Goal: Task Accomplishment & Management: Manage account settings

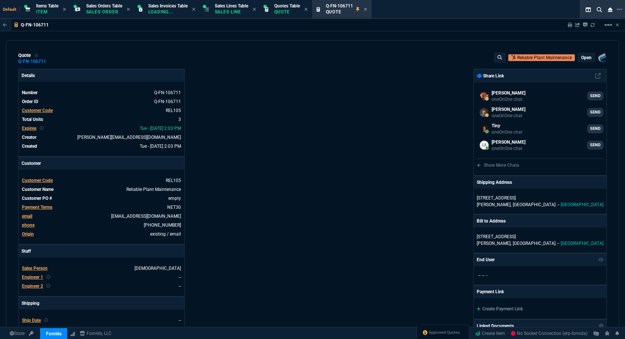
select select "12: [PERSON_NAME]"
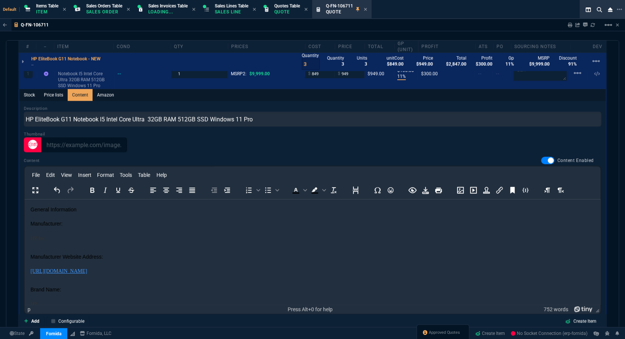
drag, startPoint x: 25, startPoint y: 199, endPoint x: 128, endPoint y: 239, distance: 111.0
click at [128, 239] on p "HP Inc." at bounding box center [312, 240] width 564 height 13
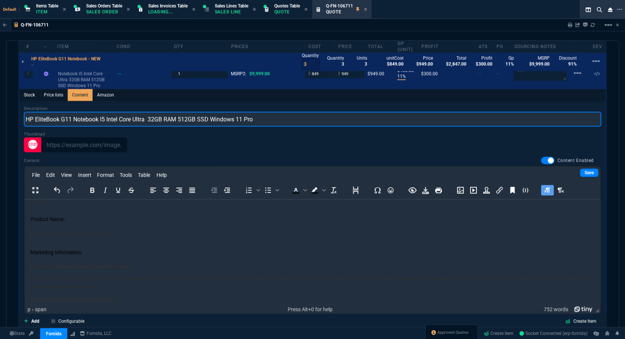
click at [378, 124] on input "HP EliteBook G11 Notebook I5 Intel Core Ultra 32GB RAM 512GB SSD Windows 11 Pro" at bounding box center [312, 118] width 577 height 15
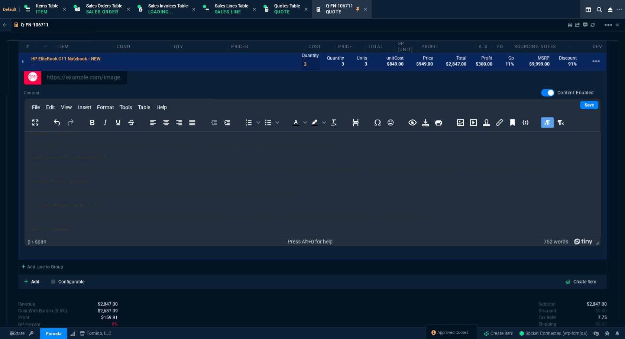
scroll to position [593, 0]
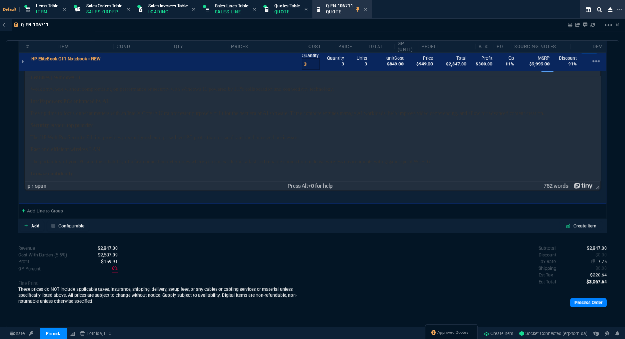
click at [598, 259] on span "7.75" at bounding box center [602, 261] width 9 height 5
click at [565, 113] on p "Overview | Empowering the hybrid workforce" at bounding box center [312, 109] width 564 height 8
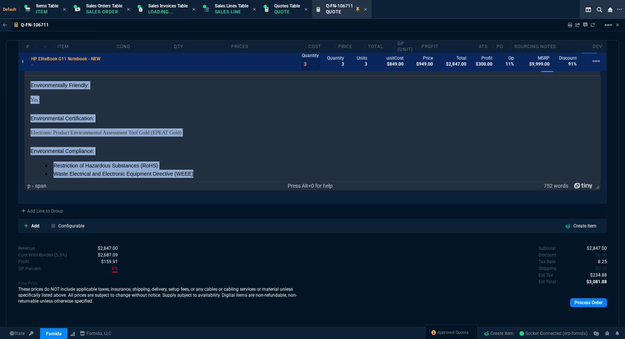
scroll to position [3334, 0]
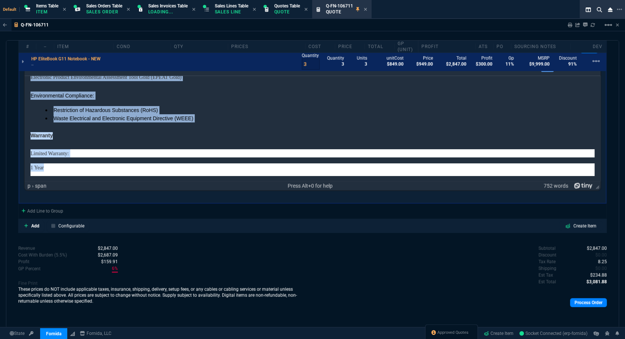
drag, startPoint x: 135, startPoint y: 143, endPoint x: 279, endPoint y: 245, distance: 177.1
paste body "Rich Text Area. Press ALT-0 for help."
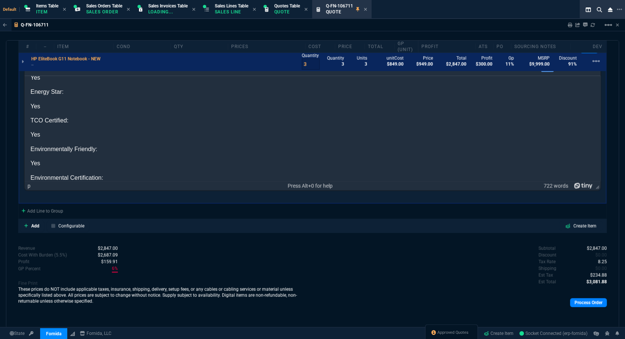
scroll to position [2747, 0]
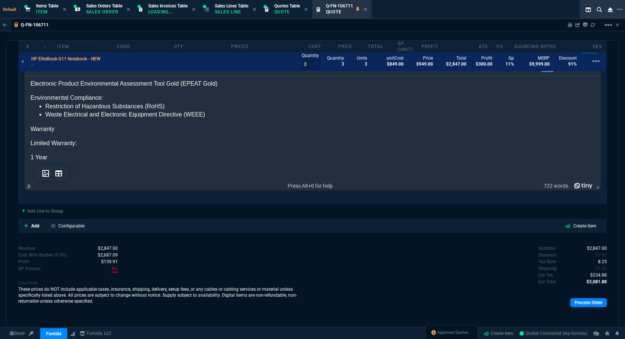
click at [106, 143] on p "Limited Warranty:" at bounding box center [312, 143] width 564 height 8
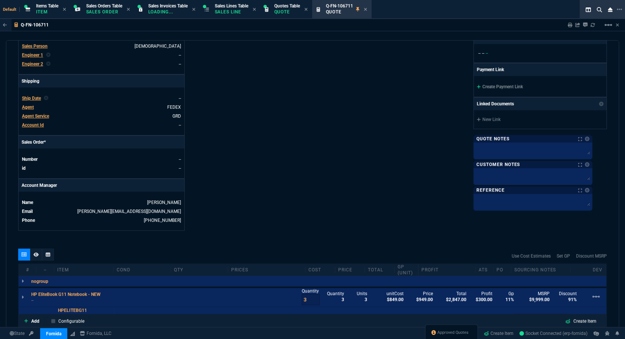
scroll to position [391, 0]
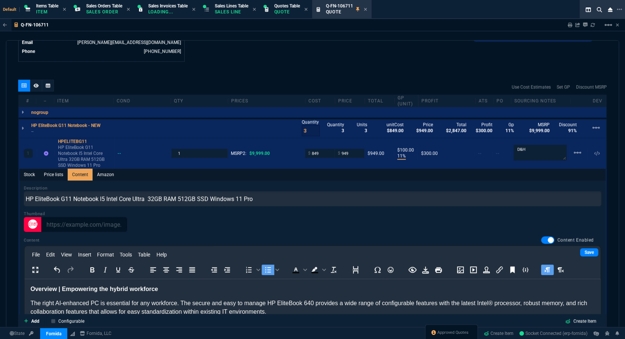
click at [582, 252] on link "Save" at bounding box center [589, 252] width 18 height 8
click at [569, 26] on icon at bounding box center [570, 25] width 4 height 4
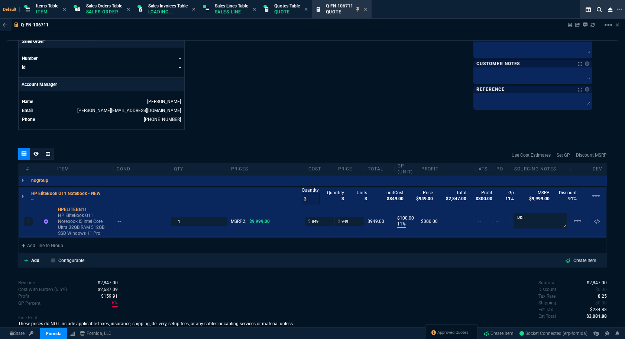
scroll to position [323, 0]
type input "91"
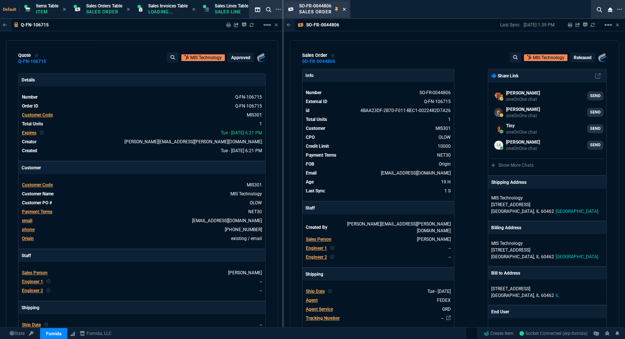
click at [343, 10] on icon at bounding box center [344, 9] width 3 height 3
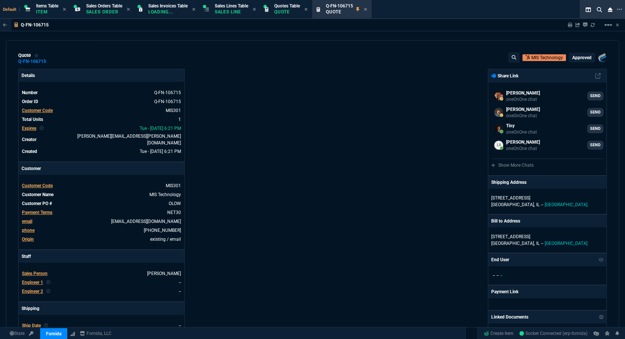
scroll to position [33, 0]
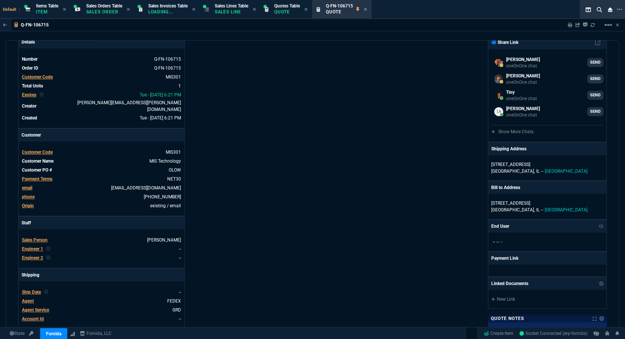
click at [431, 104] on div "Fornida, LLC 2609 Technology Dr Suite 300 Plano, TX 75074 Share Link Wafek Moha…" at bounding box center [460, 229] width 294 height 389
click at [472, 126] on div "Fornida, LLC 2609 Technology Dr Suite 300 Plano, TX 75074 Share Link Wafek Moha…" at bounding box center [460, 229] width 294 height 389
click at [7, 76] on div "quote Q-FN-106715 MIS Technology approved Fornida, LLC 2609 Technology Dr Suite…" at bounding box center [312, 184] width 613 height 288
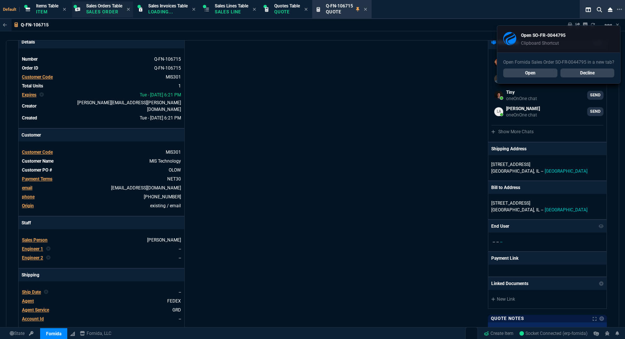
click at [104, 3] on span "Sales Orders Table" at bounding box center [104, 5] width 36 height 5
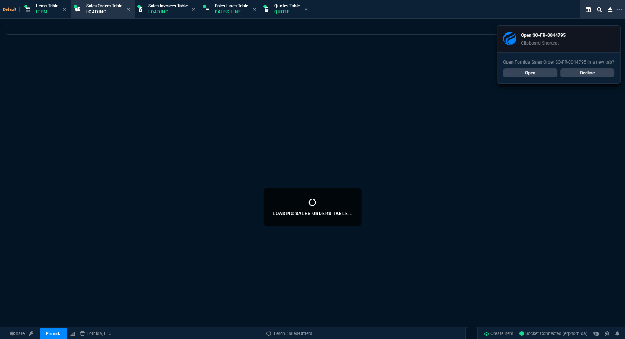
click at [103, 13] on p "Loading..." at bounding box center [104, 12] width 36 height 6
select select
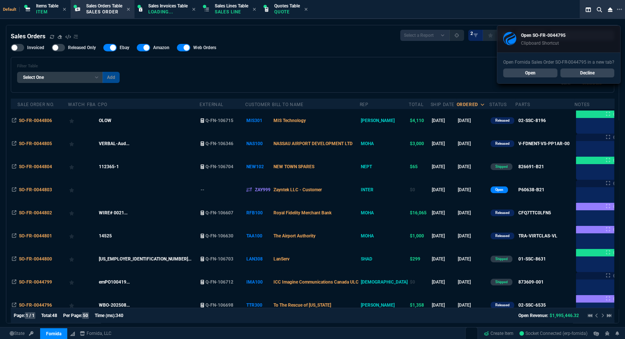
click at [585, 74] on link "Decline" at bounding box center [587, 72] width 54 height 9
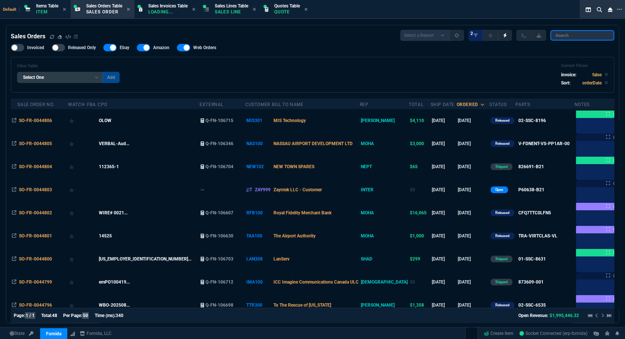
click at [574, 37] on input "search" at bounding box center [582, 35] width 64 height 10
paste input "SO-FR-0044795*"
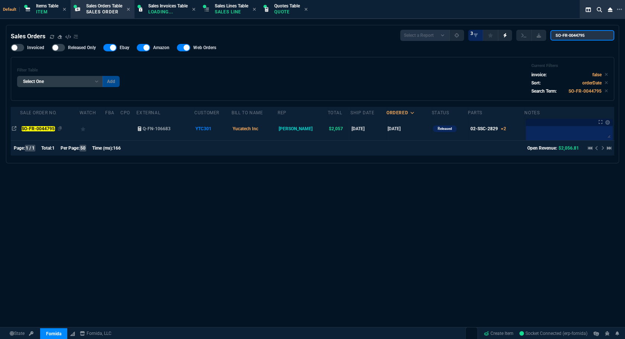
type input "SO-FR-0044795"
click at [42, 130] on mark "SO-FR-0044795" at bounding box center [38, 128] width 33 height 5
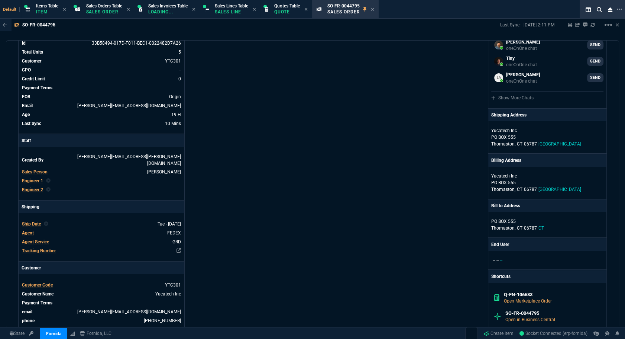
scroll to position [0, 0]
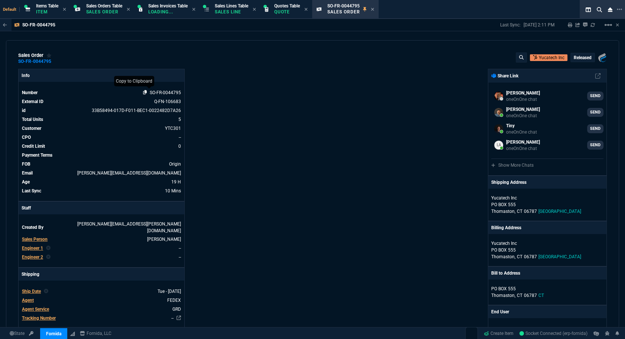
click at [143, 91] on icon at bounding box center [145, 92] width 4 height 4
click at [377, 196] on div "Fornida, LLC 2609 Technology Dr Suite 300 Plano, TX 75074 Share Link Wafek Moha…" at bounding box center [460, 303] width 294 height 468
click at [438, 200] on div "Fornida, LLC 2609 Technology Dr Suite 300 Plano, TX 75074 Share Link Wafek Moha…" at bounding box center [460, 303] width 294 height 468
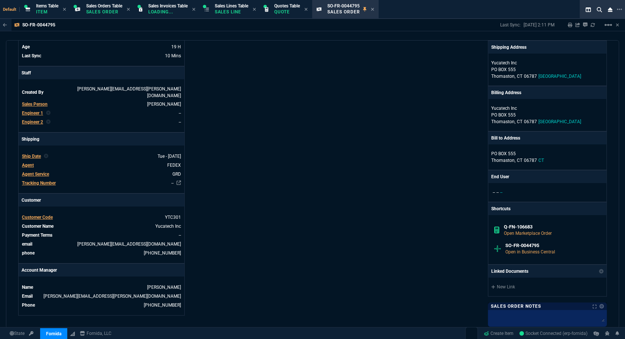
scroll to position [169, 0]
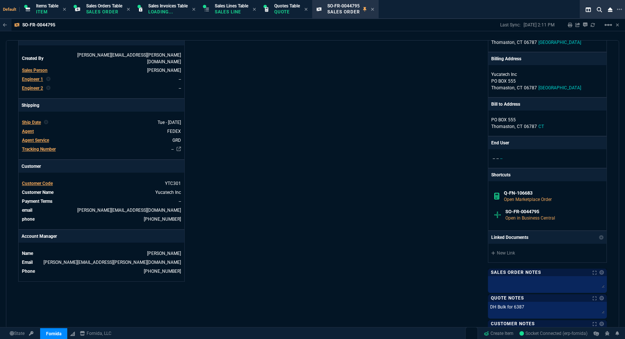
click at [412, 142] on div "Fornida, LLC 2609 Technology Dr Suite 300 Plano, TX 75074 Share Link Wafek Moha…" at bounding box center [460, 134] width 294 height 468
click at [373, 123] on div "Fornida, LLC 2609 Technology Dr Suite 300 Plano, TX 75074 Share Link Wafek Moha…" at bounding box center [460, 134] width 294 height 468
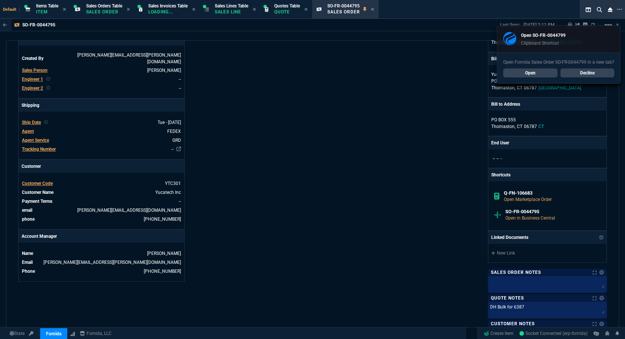
click at [518, 76] on link "Open" at bounding box center [530, 72] width 54 height 9
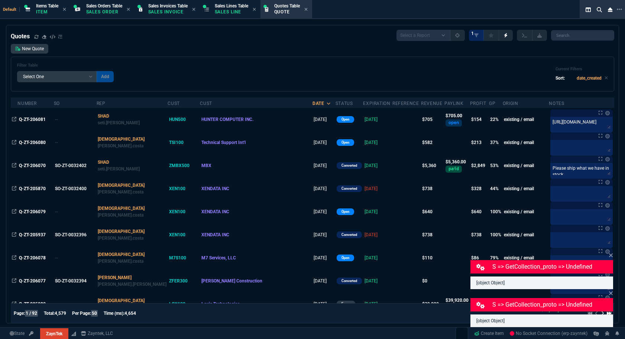
select select "12: [PERSON_NAME]"
select select
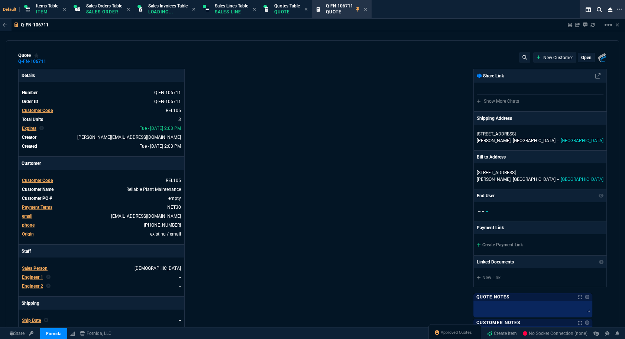
select select "12: [PERSON_NAME]"
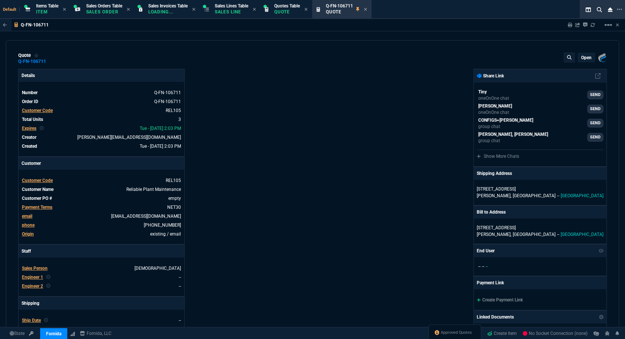
type input "11"
type input "100"
type input "91"
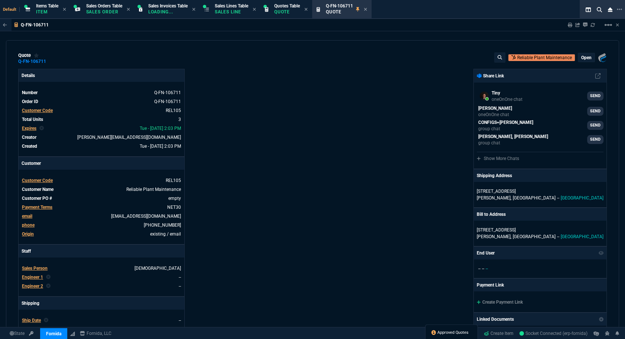
click at [443, 331] on span "Approved Quotes" at bounding box center [452, 332] width 31 height 6
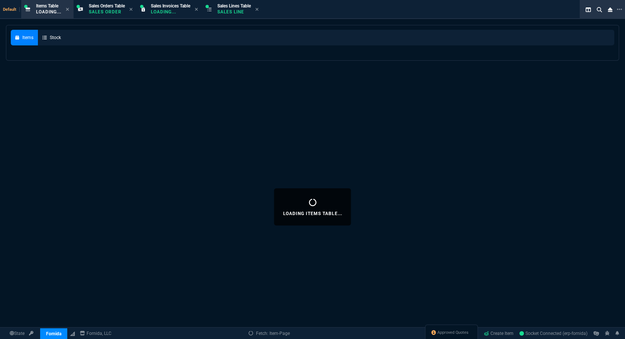
select select
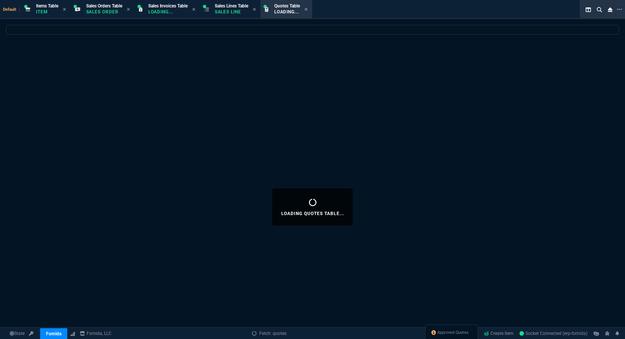
select select
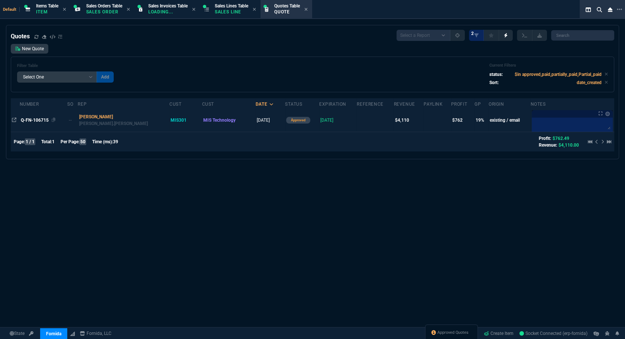
click at [29, 117] on span "Q-FN-106715" at bounding box center [35, 119] width 28 height 5
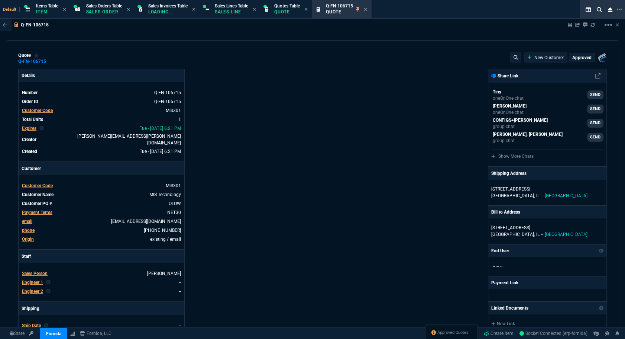
type input "23"
type input "937"
type input "5585"
type input "26"
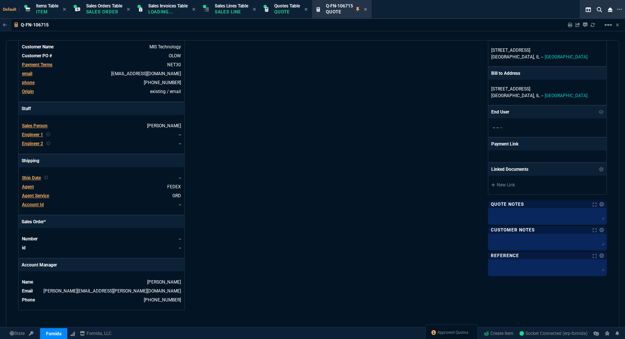
scroll to position [316, 0]
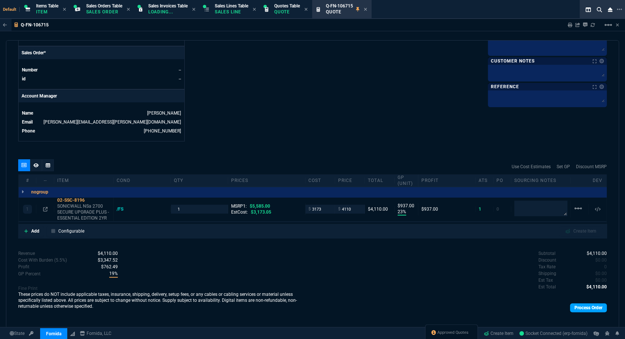
click at [592, 303] on link "Process Order" at bounding box center [588, 307] width 37 height 9
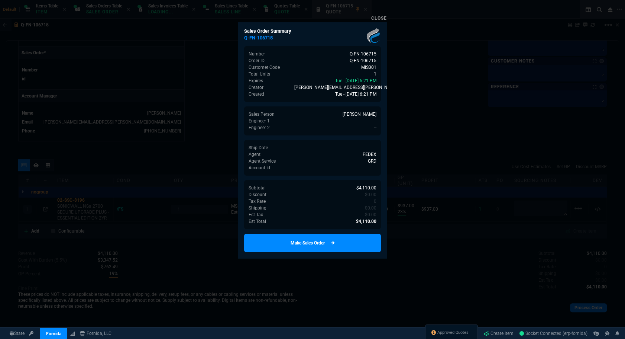
click at [349, 243] on link "Make Sales Order" at bounding box center [312, 242] width 137 height 19
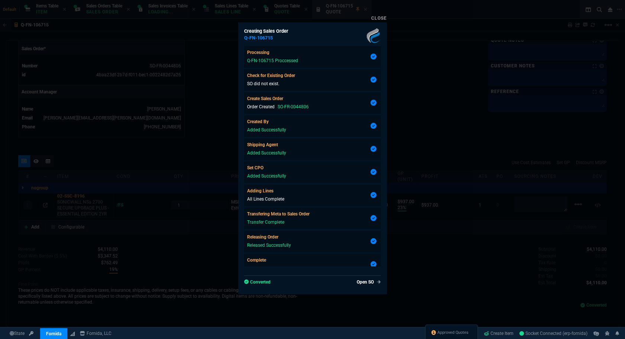
type input "23"
type input "937"
type input "26"
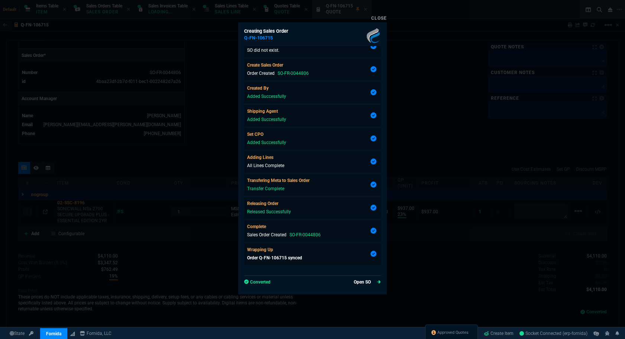
click at [365, 282] on link "Open SO" at bounding box center [367, 281] width 27 height 7
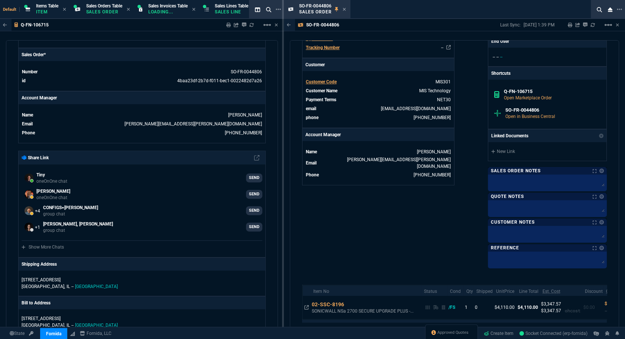
scroll to position [333, 0]
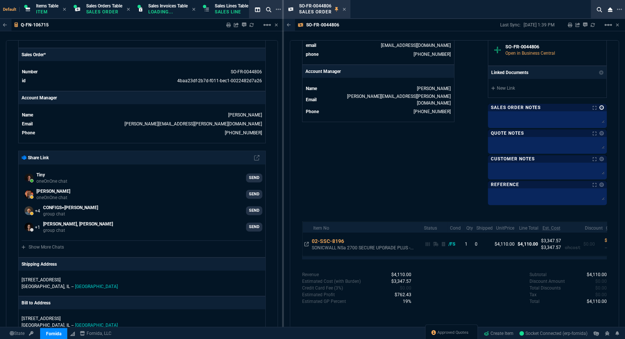
click at [599, 109] on link at bounding box center [601, 107] width 4 height 4
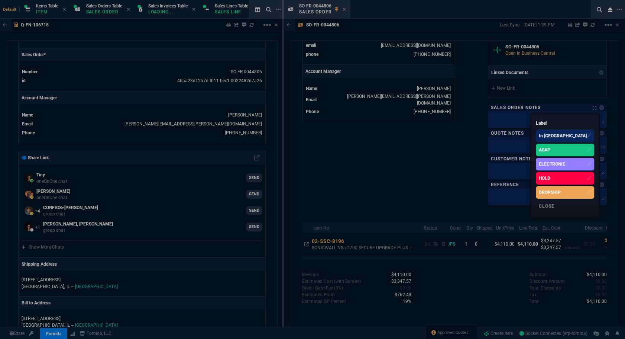
click at [550, 151] on div "ASAP" at bounding box center [545, 149] width 12 height 7
click at [54, 334] on div at bounding box center [312, 169] width 625 height 339
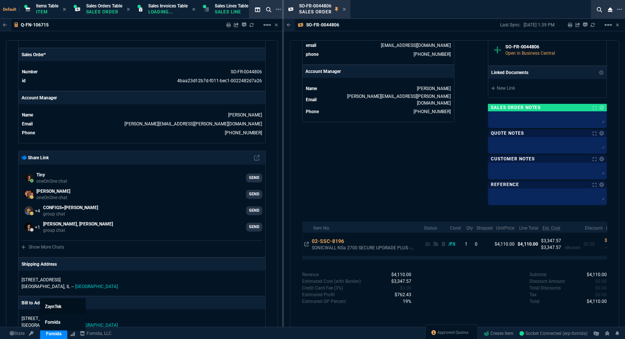
click at [63, 307] on link "ZaynTek" at bounding box center [63, 306] width 45 height 16
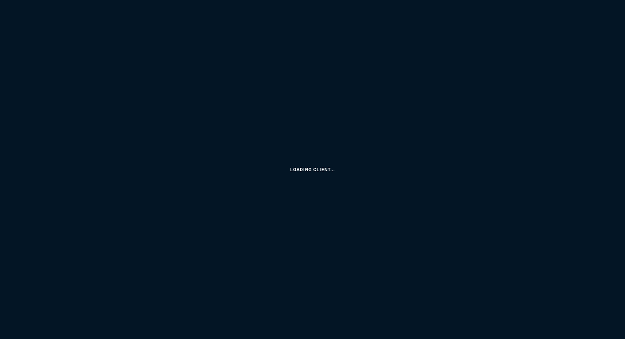
select select "12: [PERSON_NAME]"
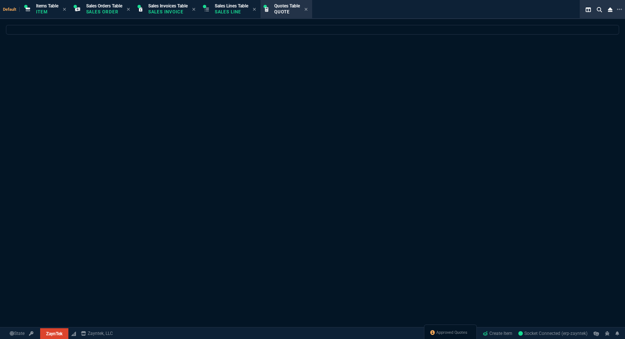
select select
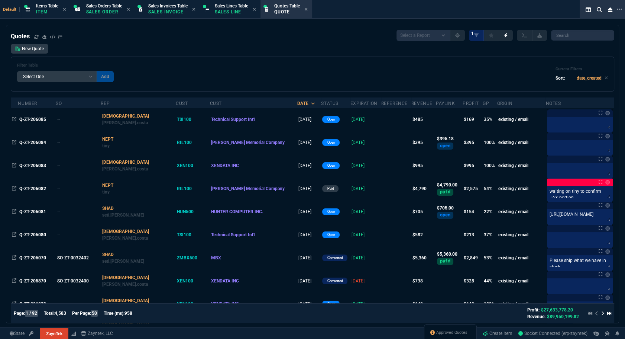
click at [451, 337] on div "Approved Quotes" at bounding box center [450, 333] width 53 height 18
click at [450, 333] on span "Approved Quotes" at bounding box center [451, 332] width 31 height 6
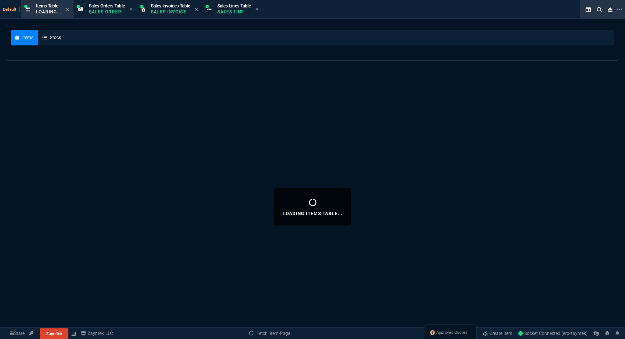
select select
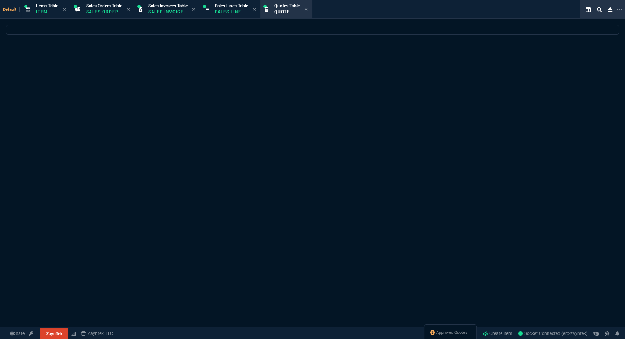
select select
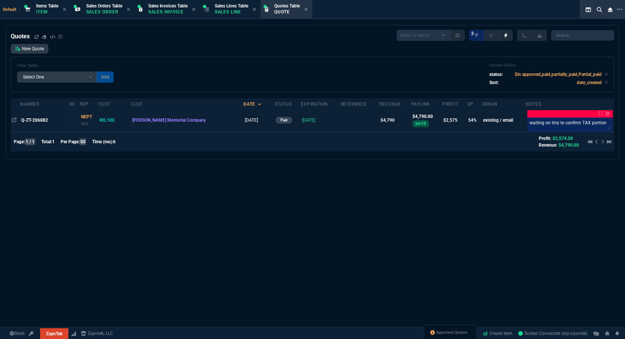
click at [31, 124] on td "Q-ZT-206082" at bounding box center [44, 120] width 49 height 23
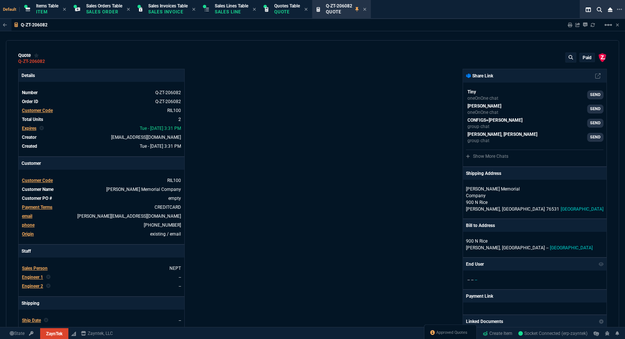
type input "56"
type input "1345"
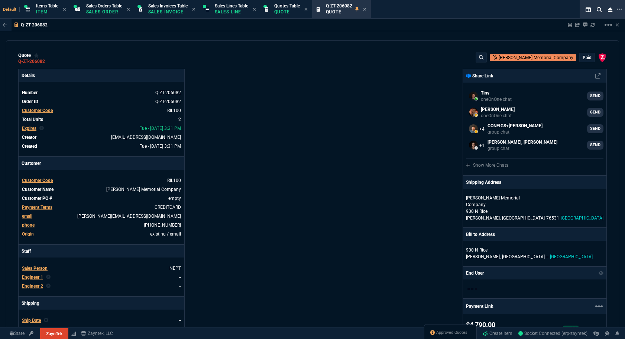
select select "12: [PERSON_NAME]"
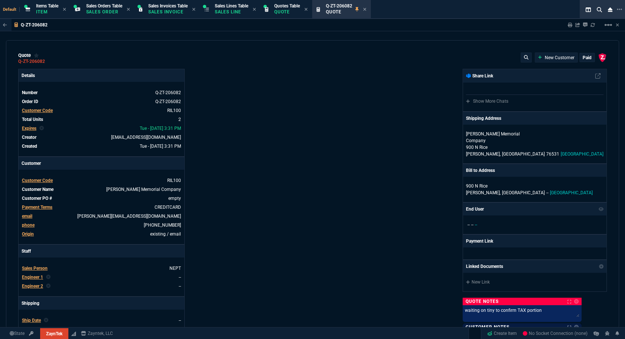
select select "12: [PERSON_NAME]"
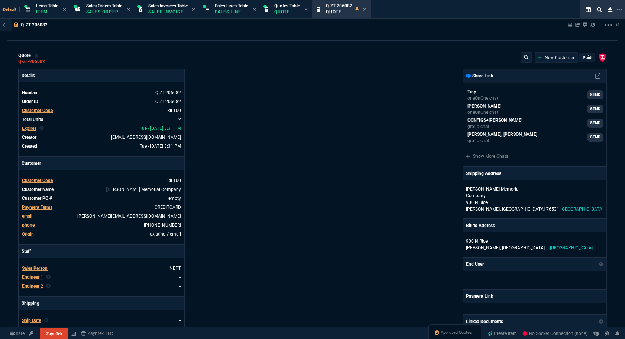
type input "56"
type input "1345"
type input "5122.17"
type input "53"
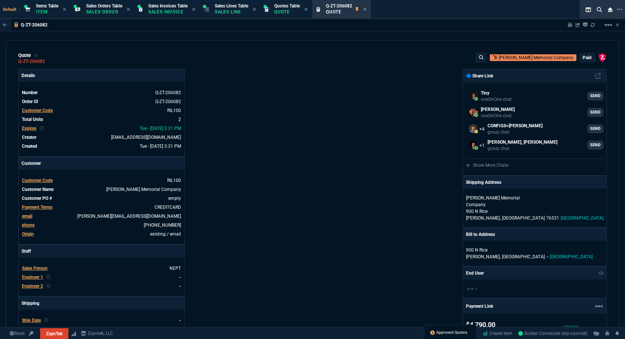
click at [453, 332] on span "Approved Quotes" at bounding box center [451, 332] width 31 height 6
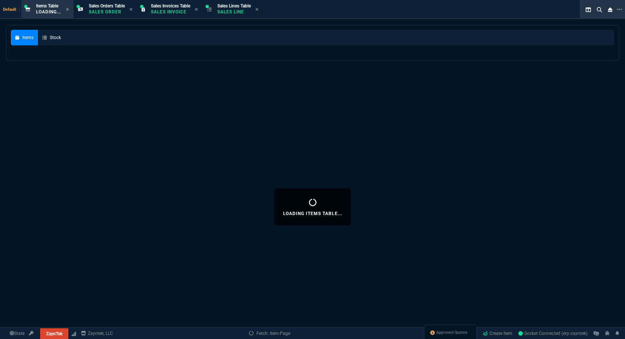
select select
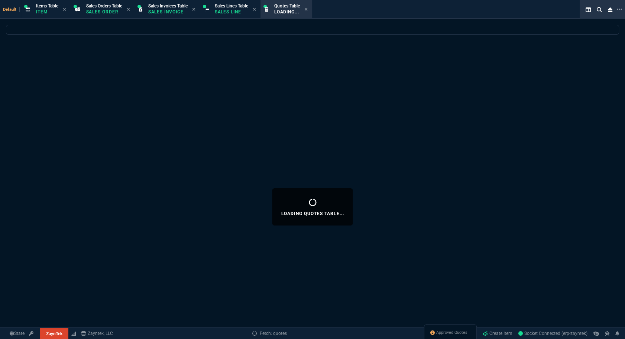
select select
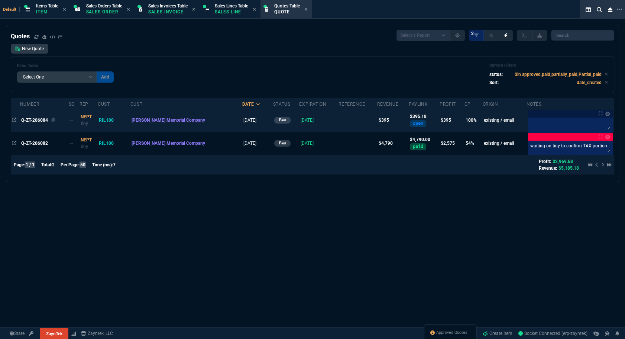
click at [40, 120] on span "Q-ZT-206084" at bounding box center [34, 119] width 27 height 5
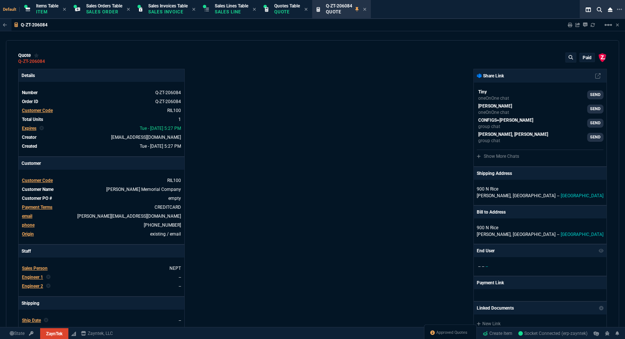
type input "100"
type input "395"
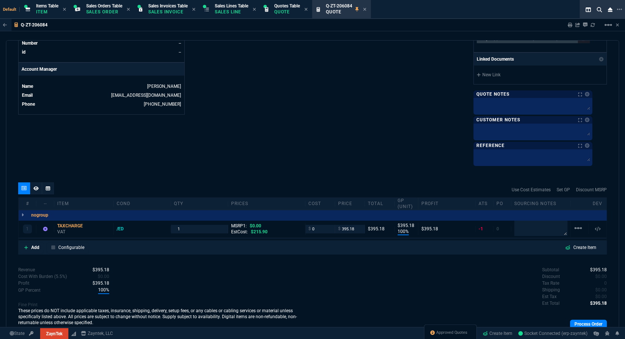
scroll to position [359, 0]
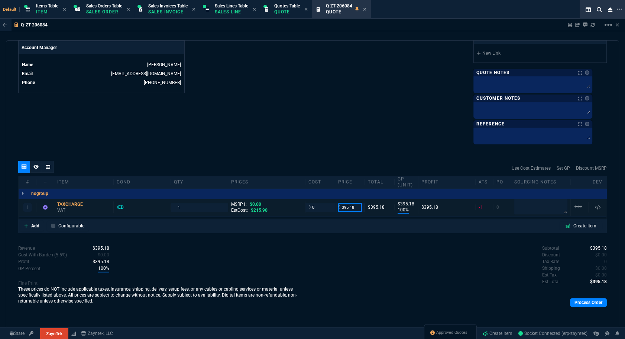
drag, startPoint x: 354, startPoint y: 206, endPoint x: 328, endPoint y: 206, distance: 25.6
click at [328, 206] on div "1 TAXCHARGE VAT /ED 1 MSRP1: $0.00 EstCost: $215.90 $ 0 $ 395.18 $395.18 $395.1…" at bounding box center [313, 206] width 588 height 17
click at [451, 330] on span "Approved Quotes" at bounding box center [451, 332] width 31 height 6
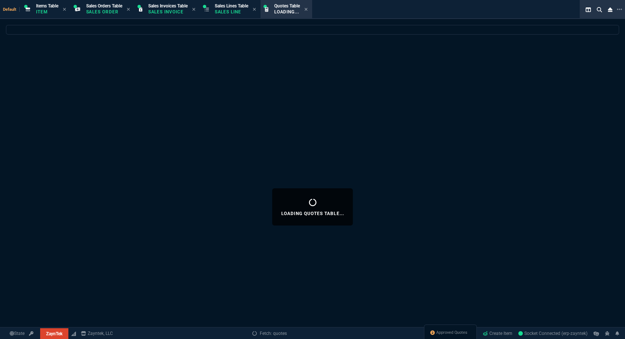
select select
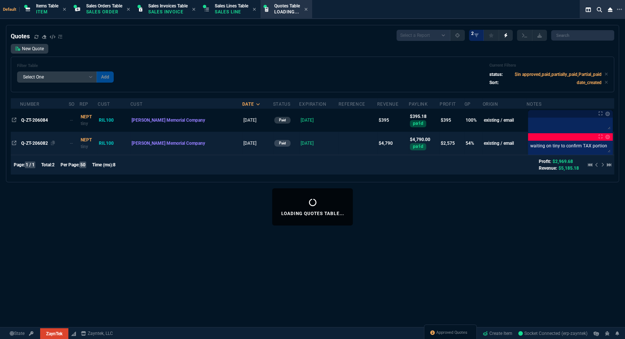
click at [32, 142] on span "Q-ZT-206082" at bounding box center [34, 142] width 27 height 5
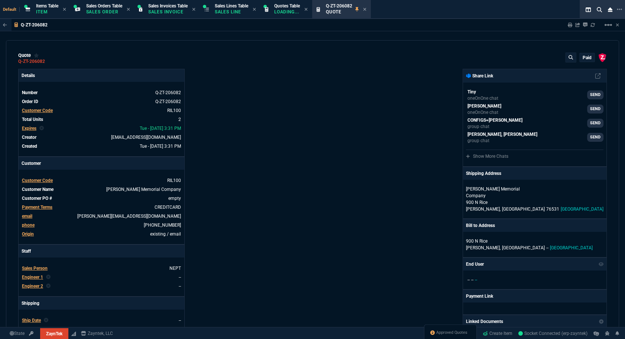
type input "56"
type input "1345"
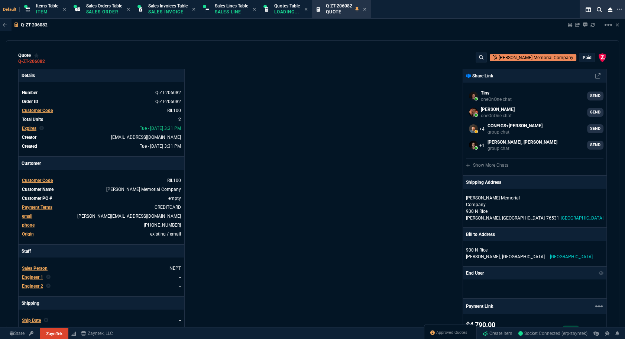
scroll to position [367, 0]
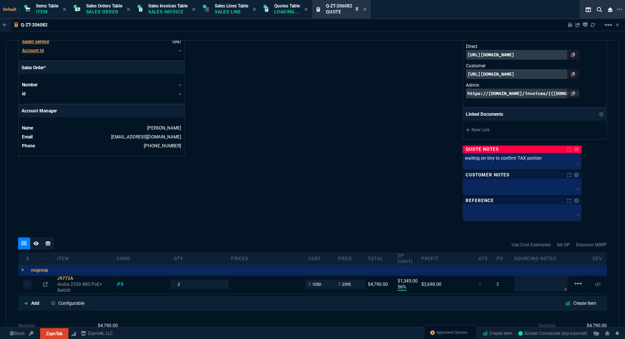
type input "5122.17"
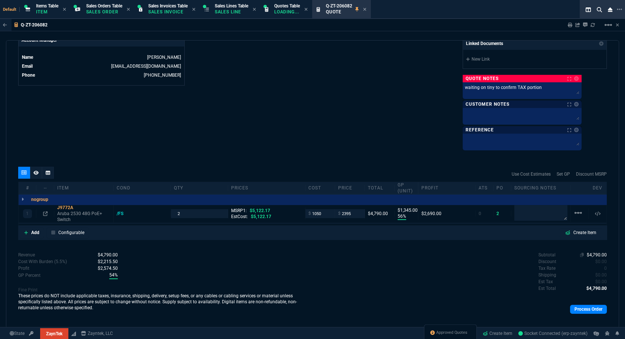
type input "53"
click at [599, 265] on nx-icon at bounding box center [601, 267] width 7 height 5
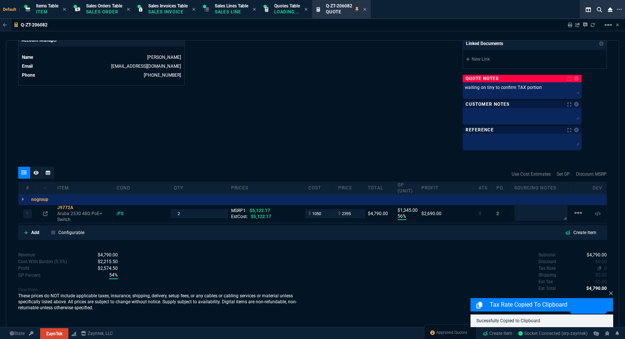
scroll to position [311, 0]
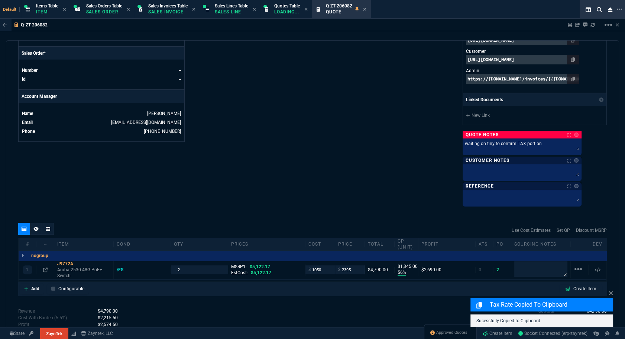
click at [604, 321] on span "0" at bounding box center [605, 323] width 3 height 5
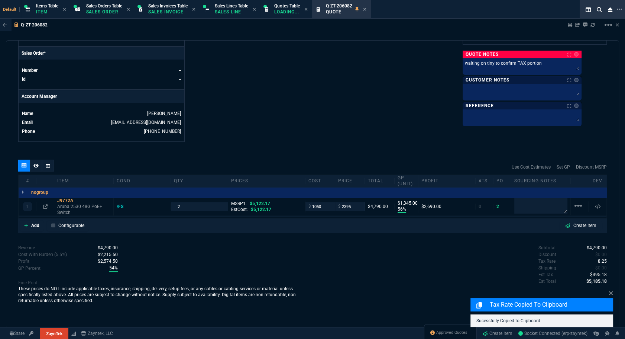
click at [464, 255] on div "Subtotal $4,790.00 Discount $0.00 Tax Rate 8.25 Shipping $0.00 Est Tax $395.18 …" at bounding box center [460, 264] width 294 height 41
click at [609, 291] on icon at bounding box center [611, 293] width 4 height 4
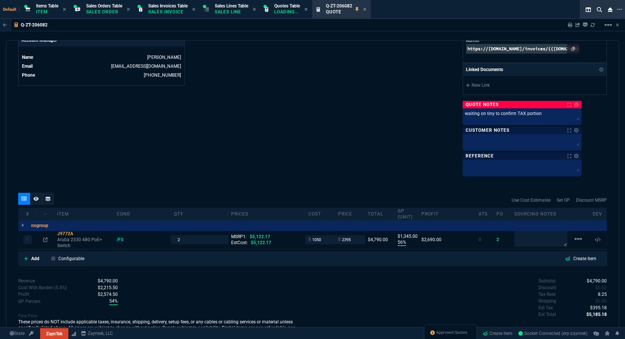
scroll to position [392, 0]
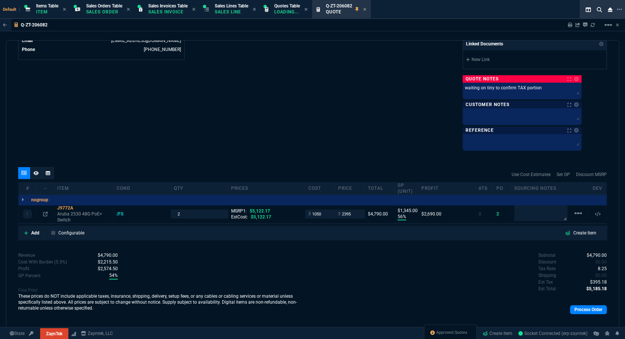
click at [579, 77] on link at bounding box center [574, 79] width 7 height 4
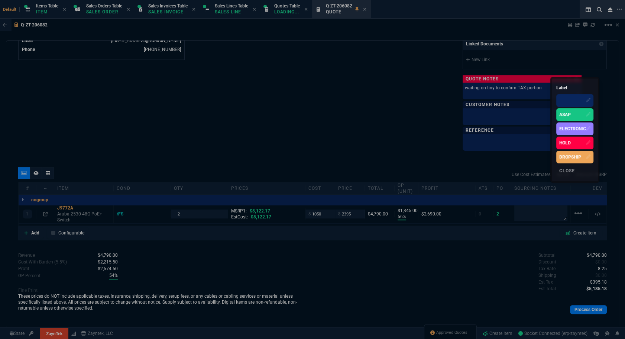
click at [566, 111] on div "ASAP" at bounding box center [565, 114] width 12 height 7
click at [522, 84] on div at bounding box center [312, 169] width 625 height 339
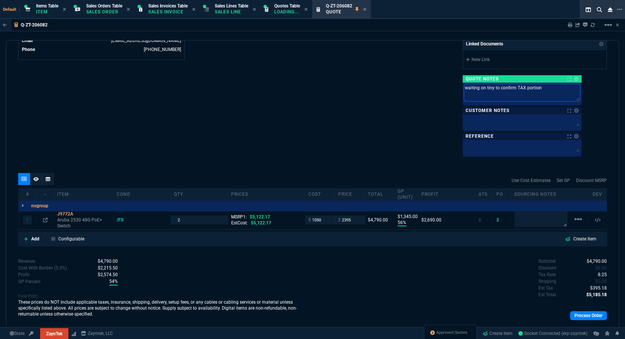
click at [521, 84] on textarea "waiting on tiny to confirm TAX portion" at bounding box center [522, 92] width 116 height 17
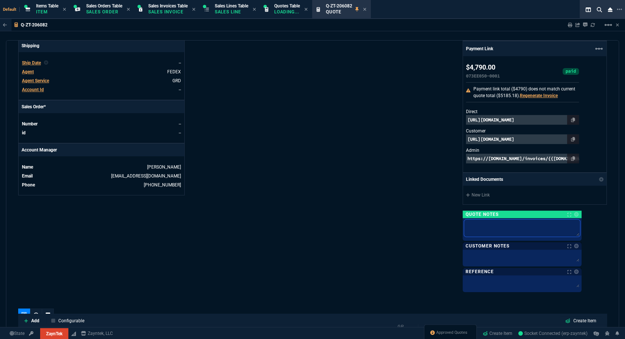
scroll to position [398, 0]
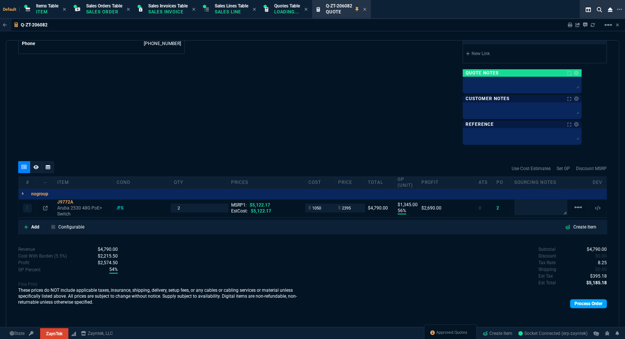
click at [580, 302] on link "Process Order" at bounding box center [588, 303] width 37 height 9
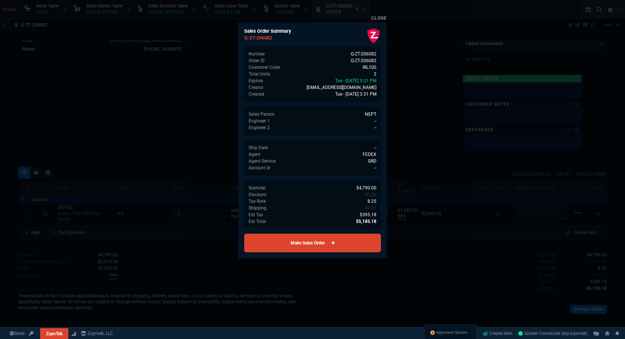
click at [321, 242] on link "Make Sales Order" at bounding box center [312, 242] width 137 height 19
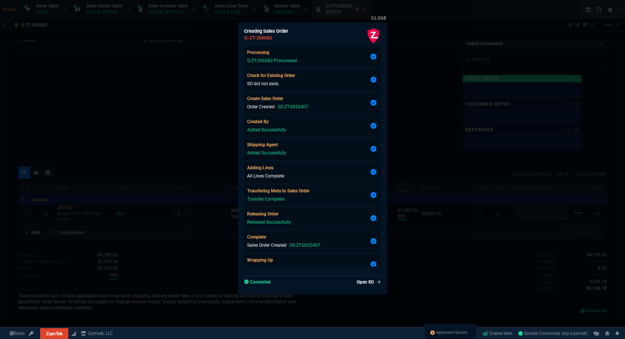
type input "56"
type input "1345"
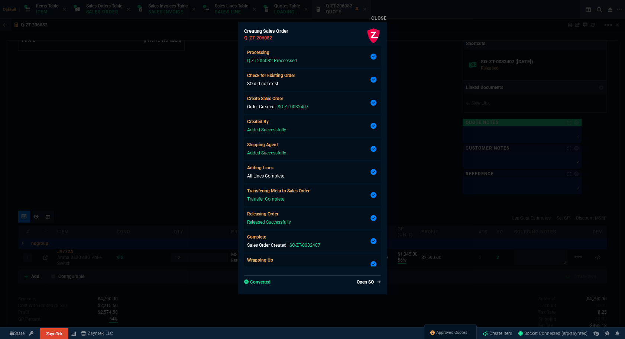
type input "53"
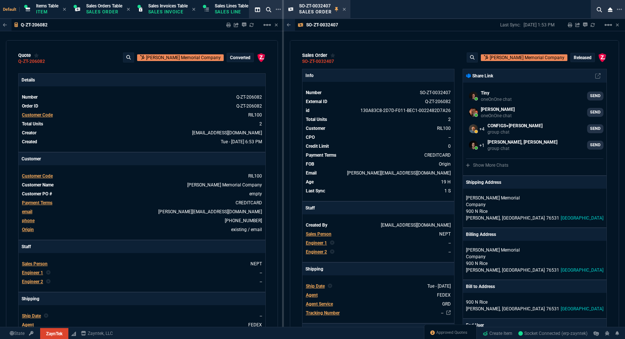
select select "12: [PERSON_NAME]"
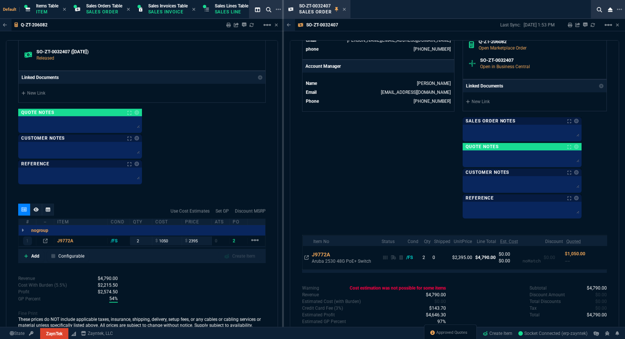
scroll to position [881, 0]
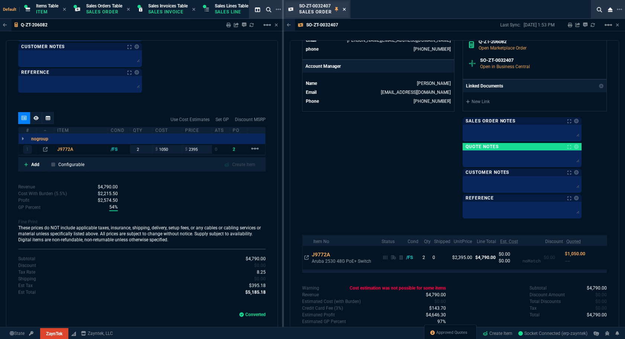
click at [345, 9] on icon at bounding box center [344, 9] width 3 height 4
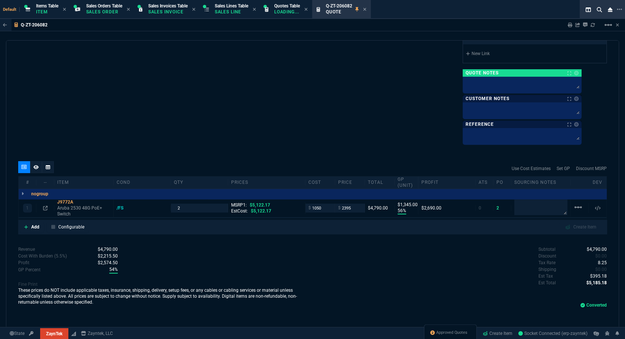
scroll to position [434, 0]
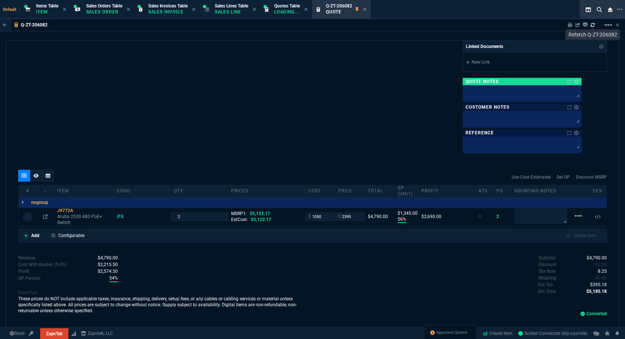
click at [593, 23] on icon at bounding box center [592, 25] width 4 height 4
type input "56"
type input "1345"
type input "5122.17"
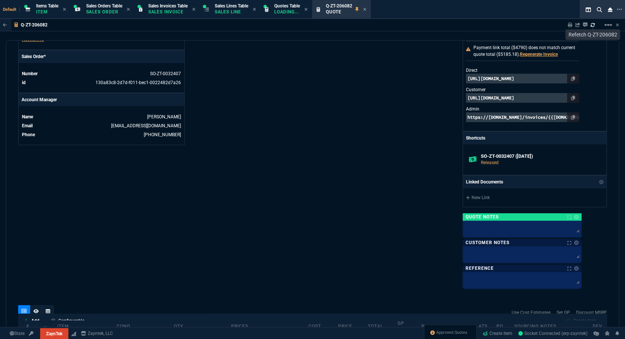
type input "53"
click at [168, 74] on link "SO-ZT-0032407" at bounding box center [165, 73] width 31 height 5
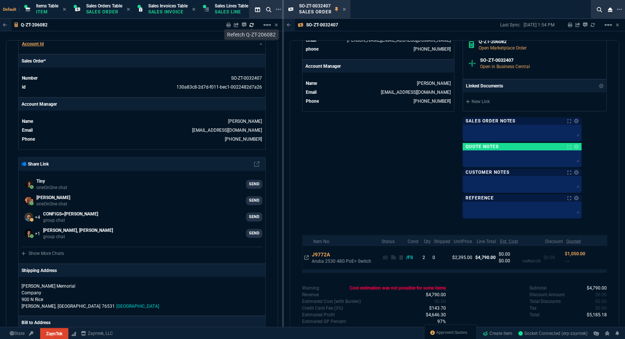
scroll to position [164, 0]
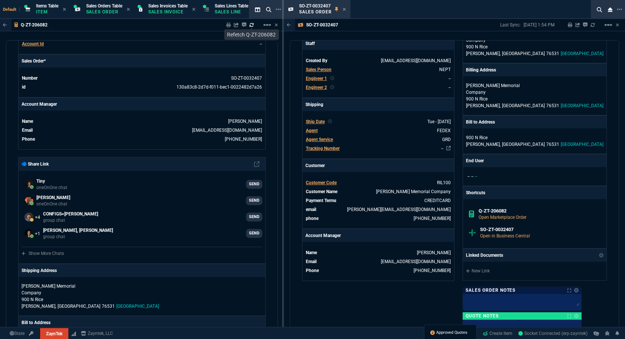
click at [455, 331] on span "Approved Quotes" at bounding box center [451, 332] width 31 height 6
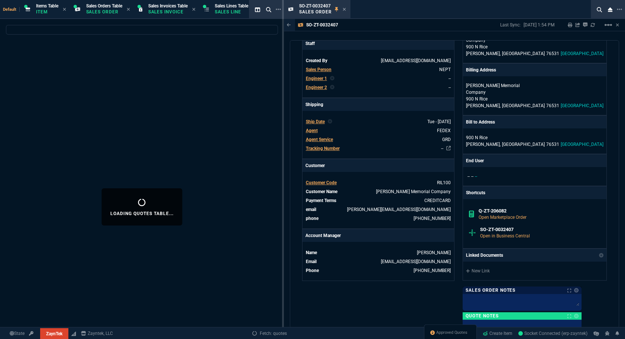
select select
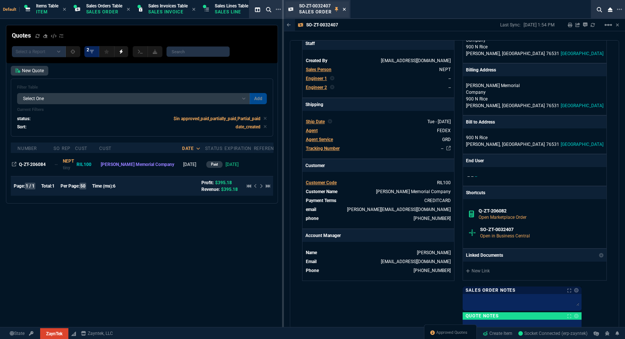
click at [344, 9] on icon at bounding box center [344, 9] width 3 height 3
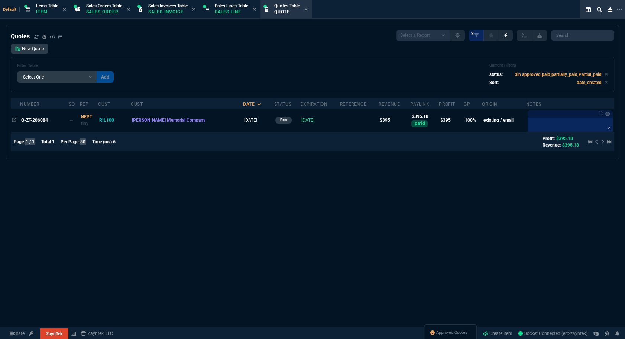
click at [32, 118] on span "Q-ZT-206084" at bounding box center [34, 119] width 27 height 5
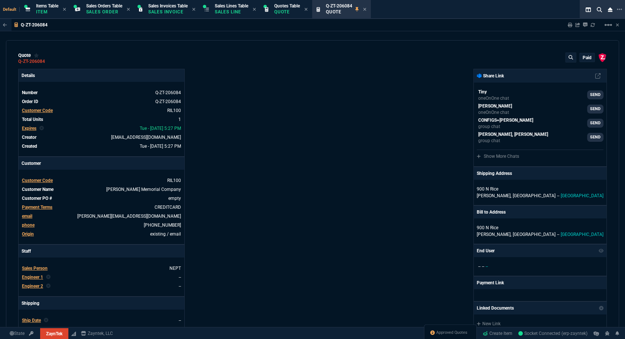
type input "100"
type input "395"
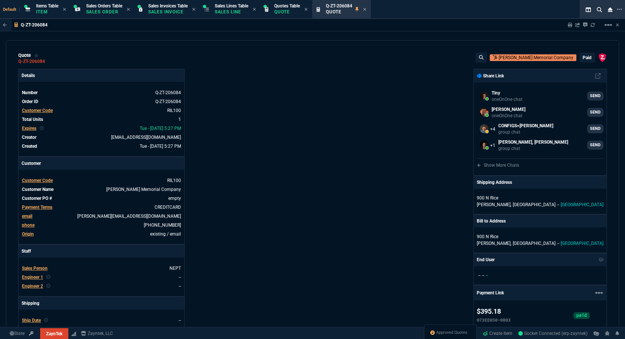
click at [580, 61] on div "paid" at bounding box center [587, 57] width 15 height 9
click at [583, 58] on p "paid" at bounding box center [587, 58] width 9 height 6
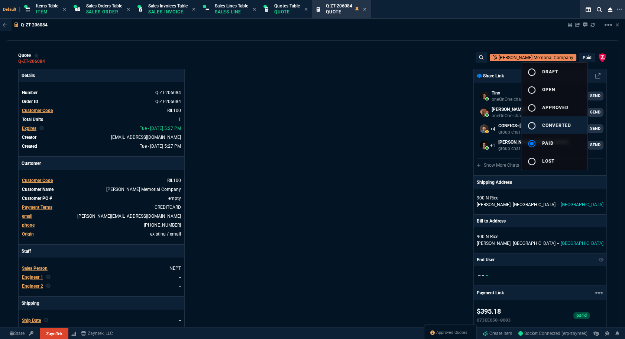
click at [573, 121] on button "radio_button_unchecked converted" at bounding box center [554, 125] width 66 height 18
click at [354, 126] on div at bounding box center [312, 169] width 625 height 339
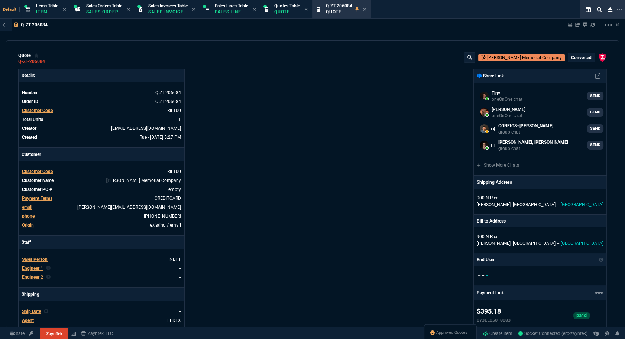
type input "100"
type input "395"
click at [460, 327] on div "Approved Quotes" at bounding box center [450, 333] width 53 height 18
click at [459, 328] on div "Approved Quotes" at bounding box center [450, 333] width 53 height 18
drag, startPoint x: 459, startPoint y: 328, endPoint x: 453, endPoint y: 331, distance: 6.3
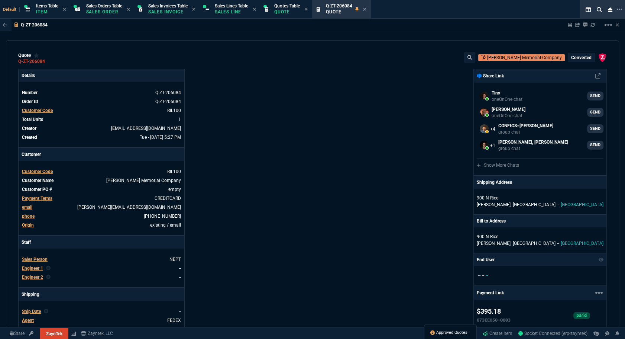
click at [453, 331] on span "Approved Quotes" at bounding box center [451, 332] width 31 height 6
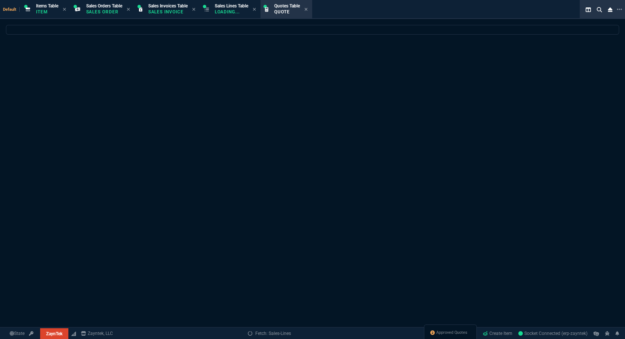
select select
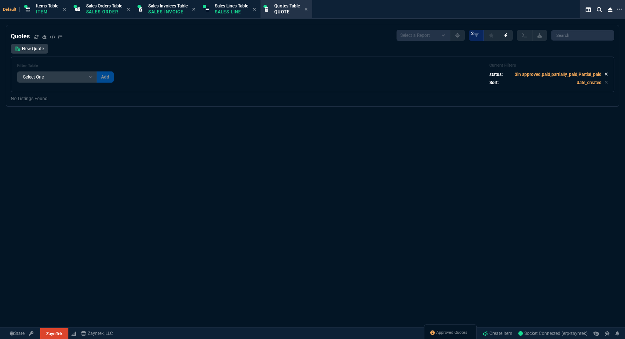
click at [605, 72] on icon at bounding box center [606, 74] width 3 height 4
